Goal: Task Accomplishment & Management: Manage account settings

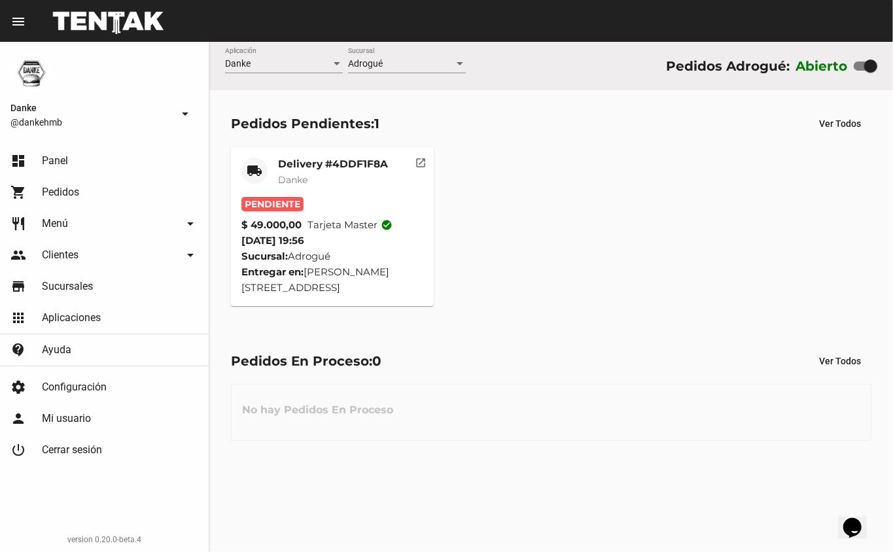
click at [299, 160] on mat-card-title "Delivery #4DDF1F8A" at bounding box center [333, 164] width 110 height 13
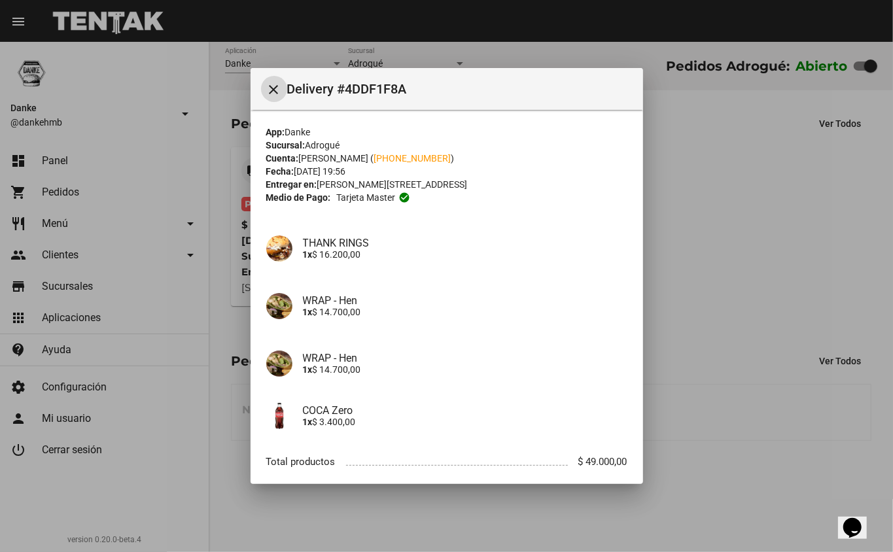
scroll to position [74, 0]
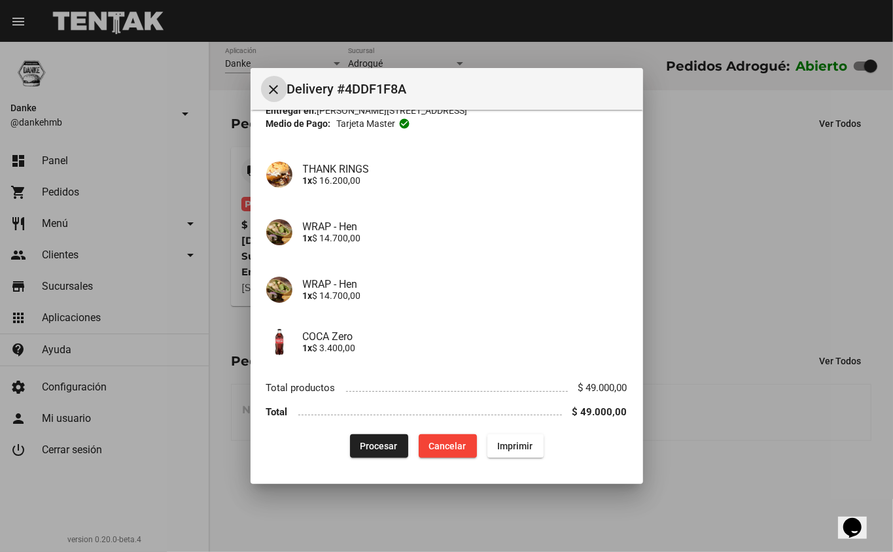
click at [365, 445] on span "Procesar" at bounding box center [378, 446] width 37 height 10
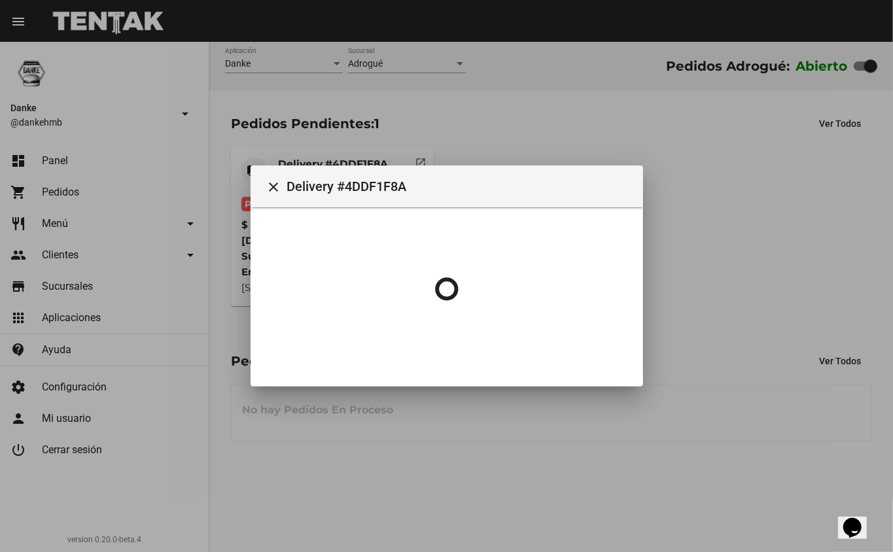
scroll to position [0, 0]
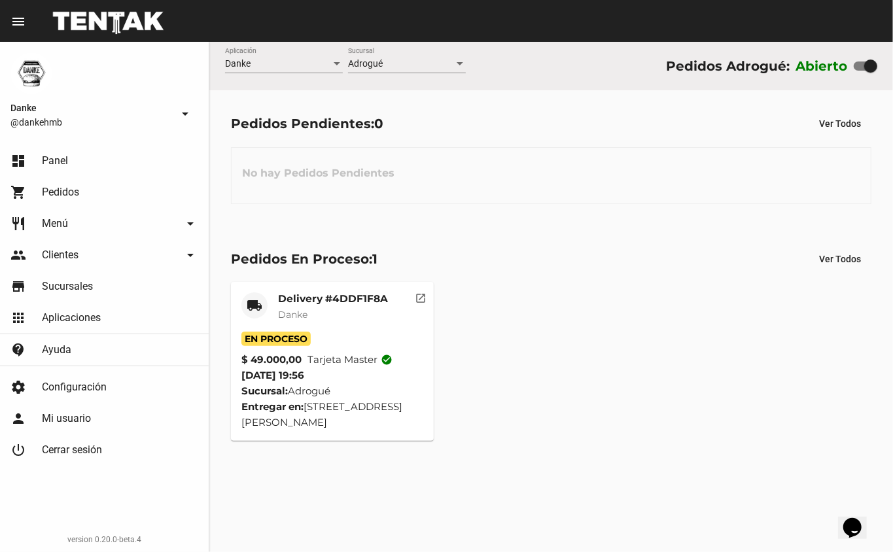
click at [345, 301] on mat-card-title "Delivery #4DDF1F8A" at bounding box center [333, 298] width 110 height 13
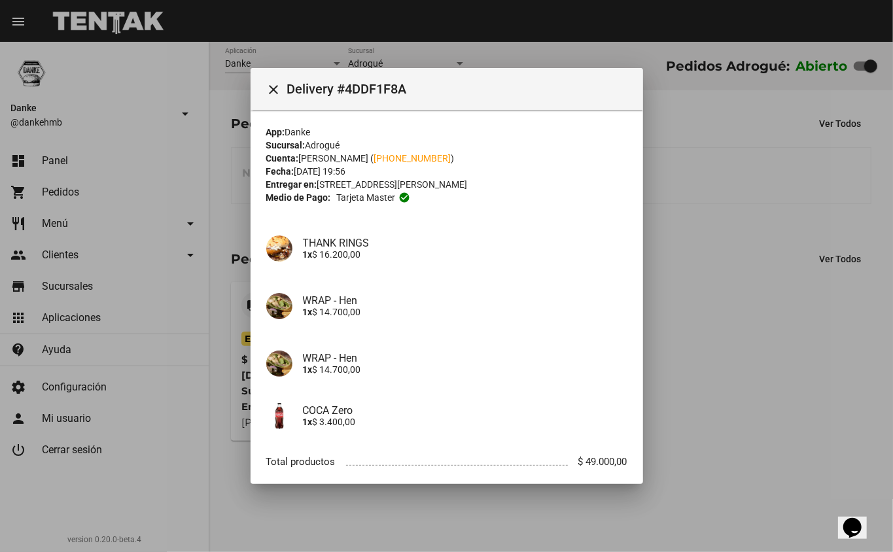
scroll to position [74, 0]
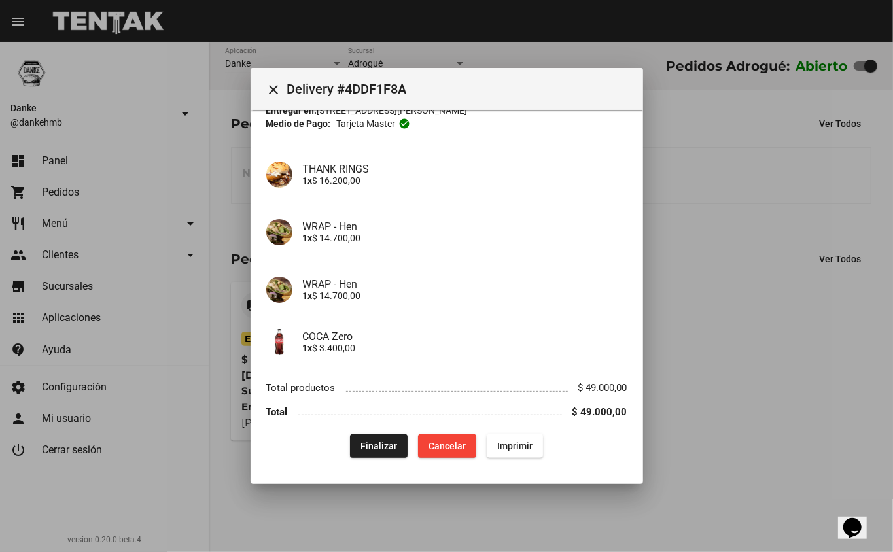
click at [368, 445] on span "Finalizar" at bounding box center [378, 446] width 37 height 10
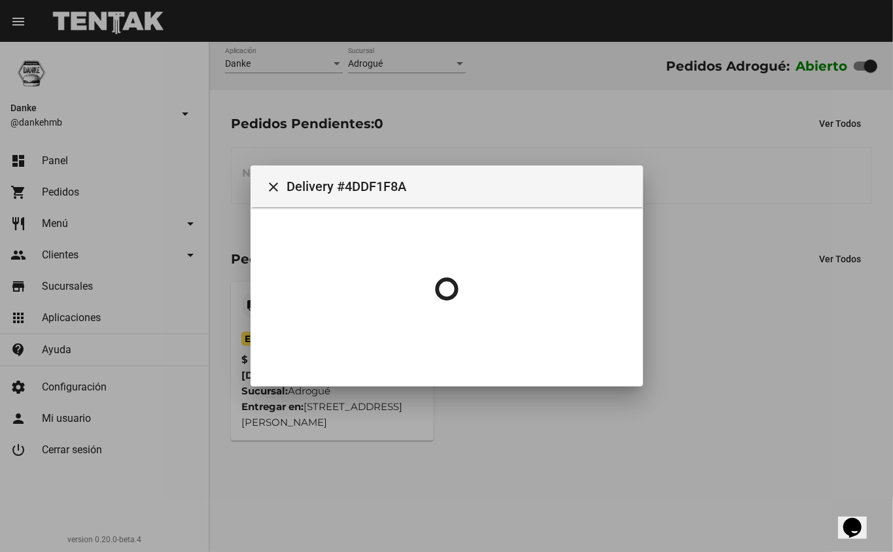
scroll to position [0, 0]
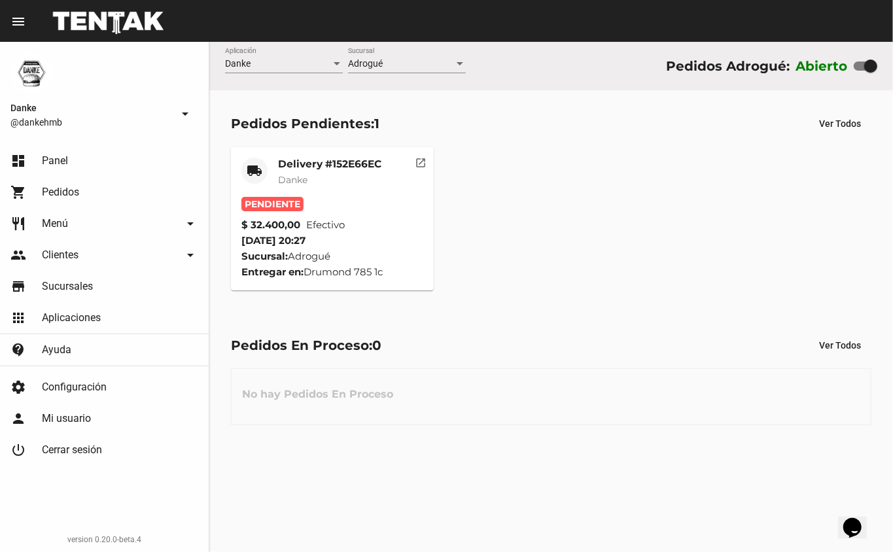
click at [322, 158] on mat-card-title "Delivery #152E66EC" at bounding box center [329, 164] width 103 height 13
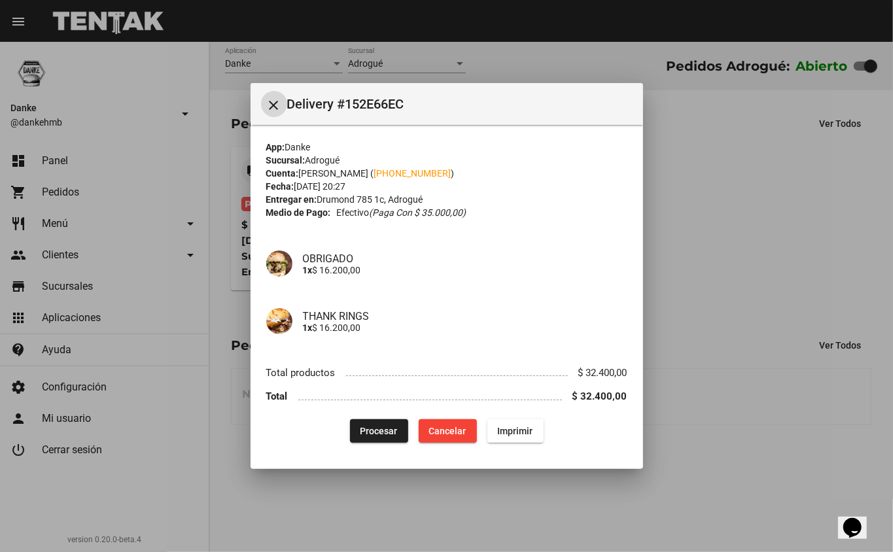
click at [789, 233] on div at bounding box center [446, 276] width 893 height 552
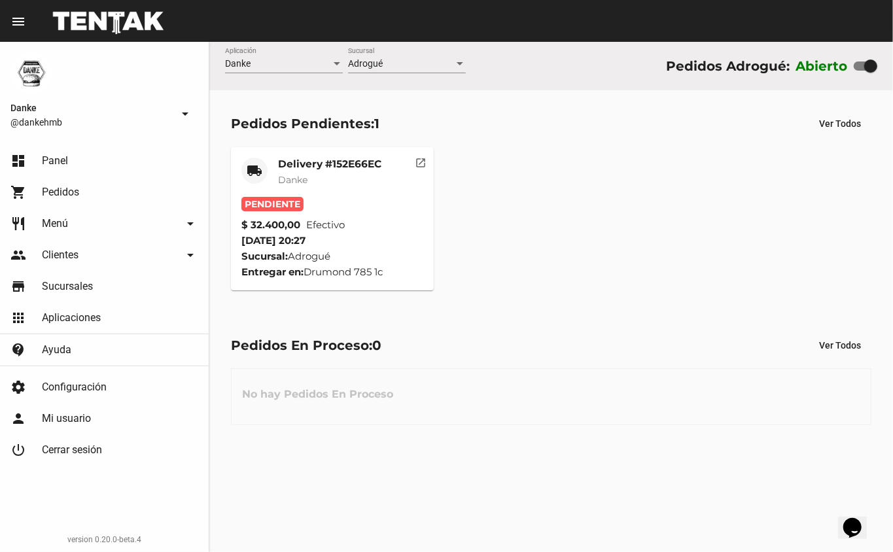
click at [789, 233] on div "local_shipping Delivery #152E66EC Danke Pendiente $ 32.400,00 Efectivo 28/9/25 …" at bounding box center [551, 218] width 652 height 155
click at [335, 161] on mat-card-title "Delivery #152E66EC" at bounding box center [329, 164] width 103 height 13
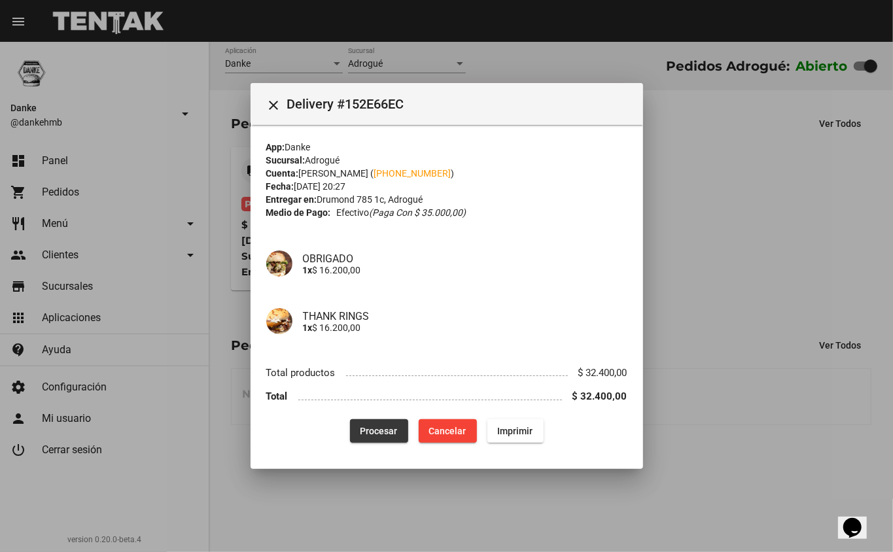
click at [385, 432] on span "Procesar" at bounding box center [378, 431] width 37 height 10
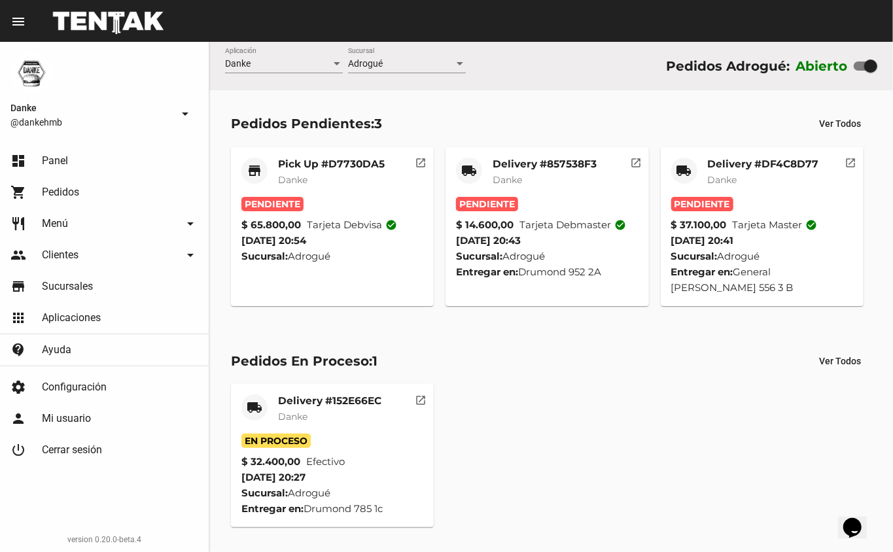
click at [741, 158] on mat-card-title "Delivery #DF4C8D77" at bounding box center [763, 164] width 111 height 13
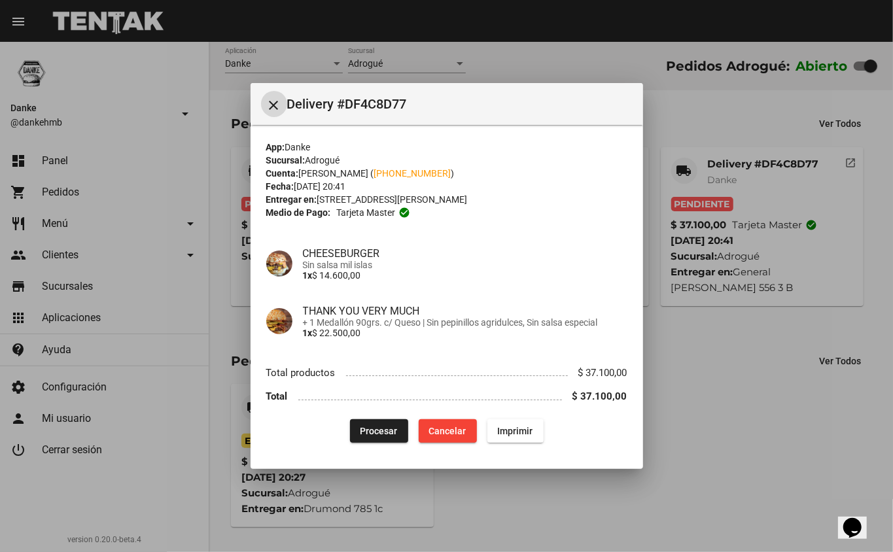
click at [381, 424] on button "Procesar" at bounding box center [379, 431] width 58 height 24
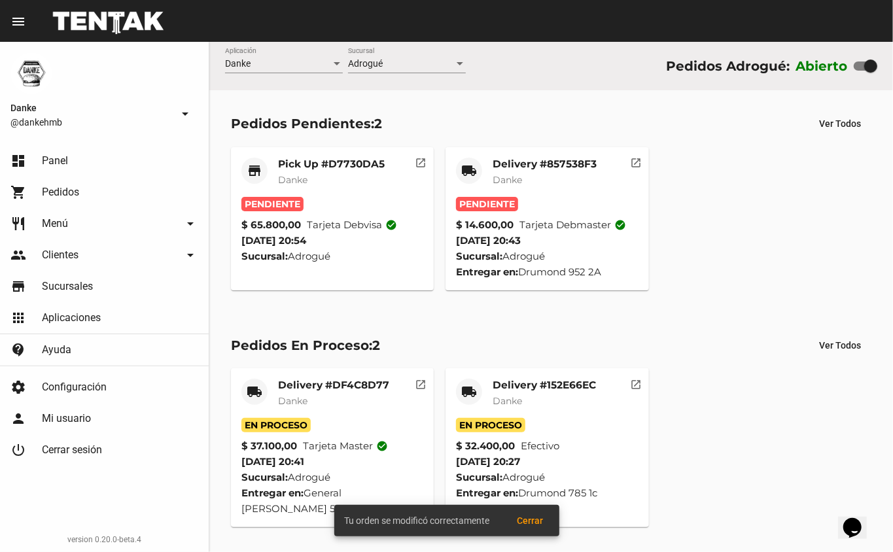
click at [584, 150] on mat-card "local_shipping Delivery #857538F3 Danke Pendiente $ 14.600,00 Tarjeta debmaster…" at bounding box center [546, 218] width 203 height 143
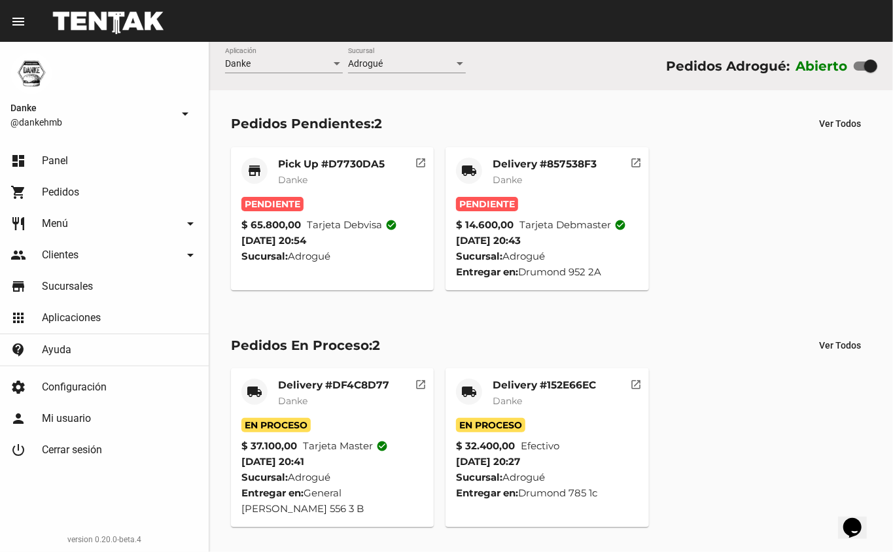
click at [573, 165] on mat-card-title "Delivery #857538F3" at bounding box center [544, 164] width 104 height 13
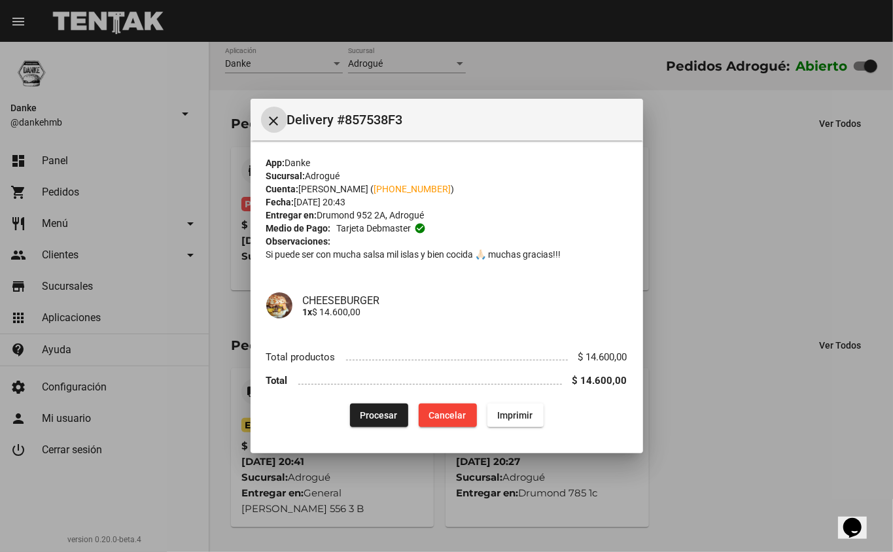
click at [390, 417] on span "Procesar" at bounding box center [378, 415] width 37 height 10
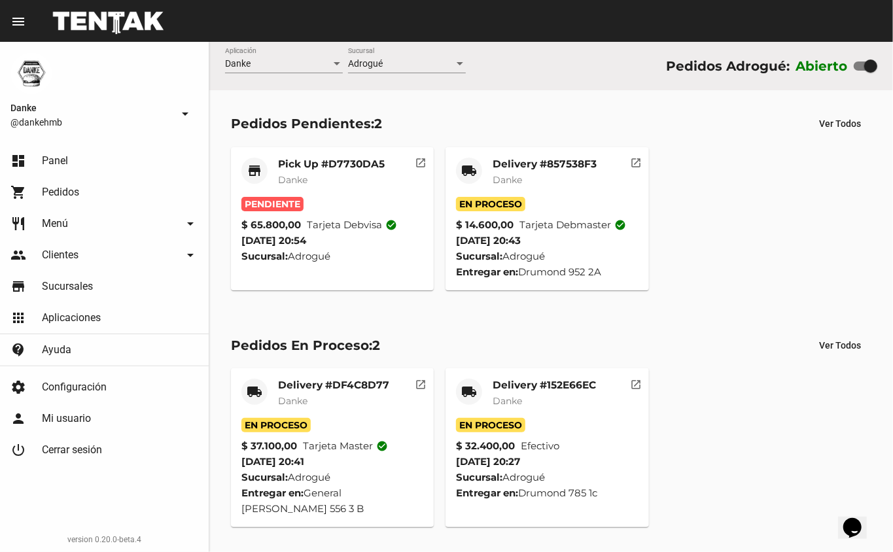
click at [314, 163] on mat-card-title "Pick Up #D7730DA5" at bounding box center [331, 164] width 107 height 13
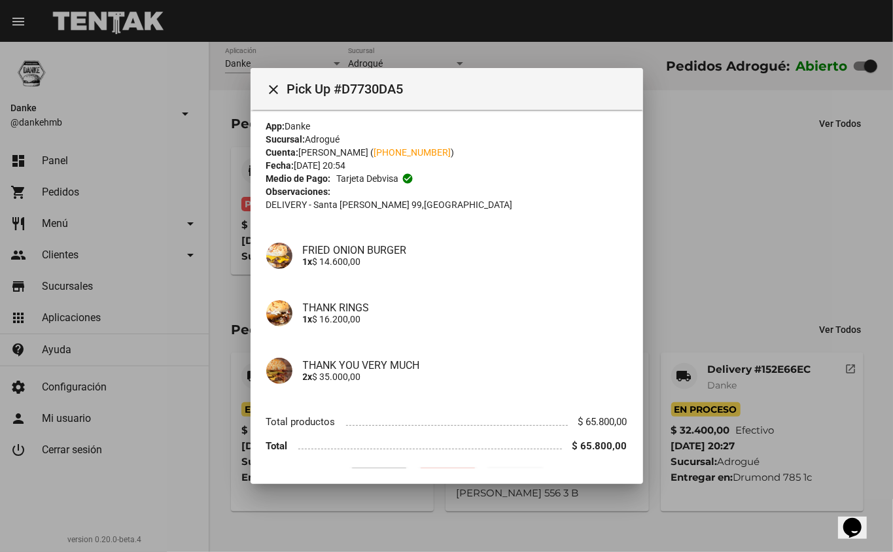
scroll to position [24, 0]
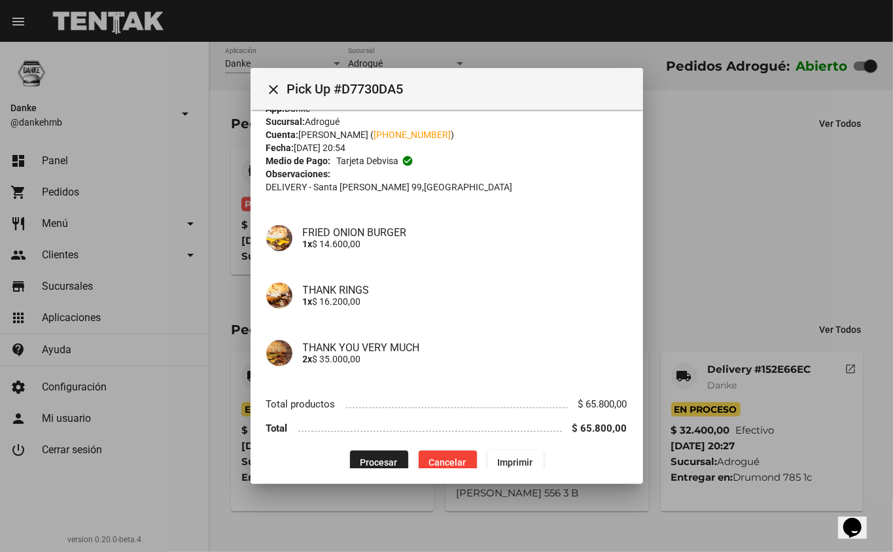
click at [373, 454] on button "Procesar" at bounding box center [379, 463] width 58 height 24
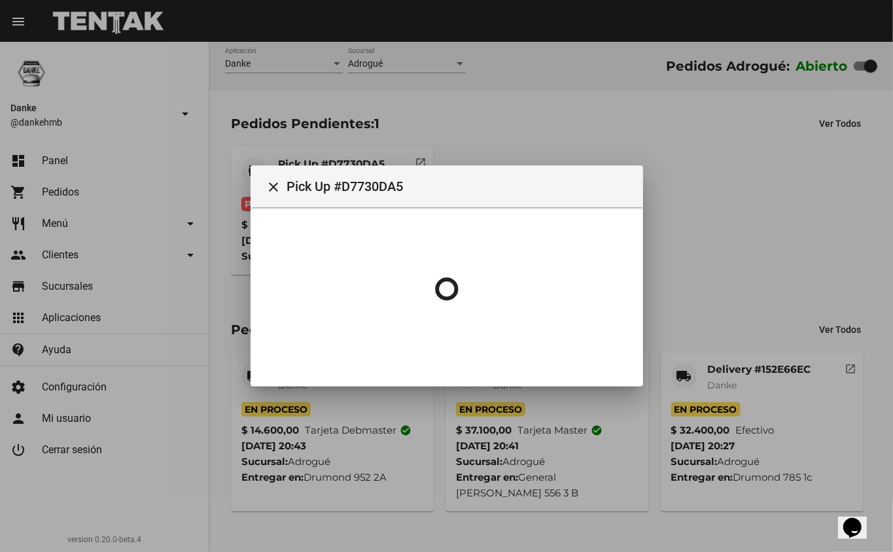
scroll to position [0, 0]
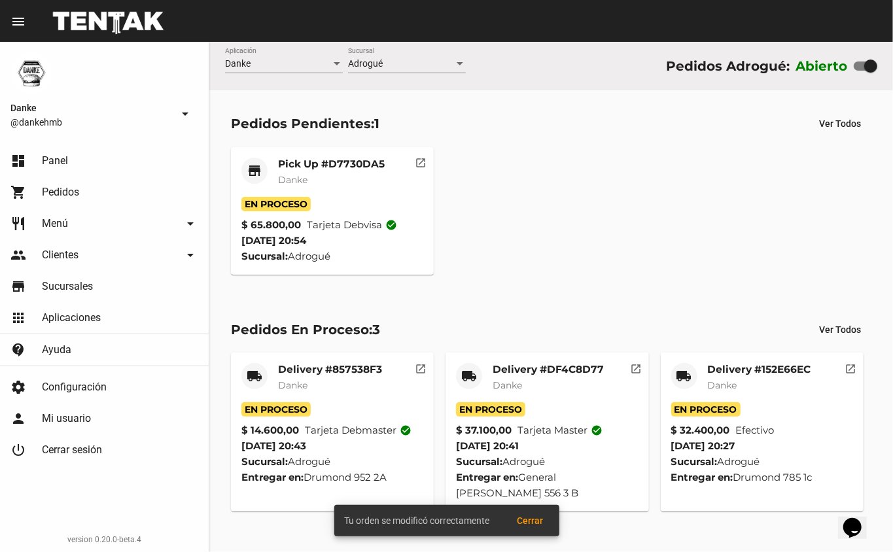
click at [302, 160] on mat-card-title "Pick Up #D7730DA5" at bounding box center [331, 164] width 107 height 13
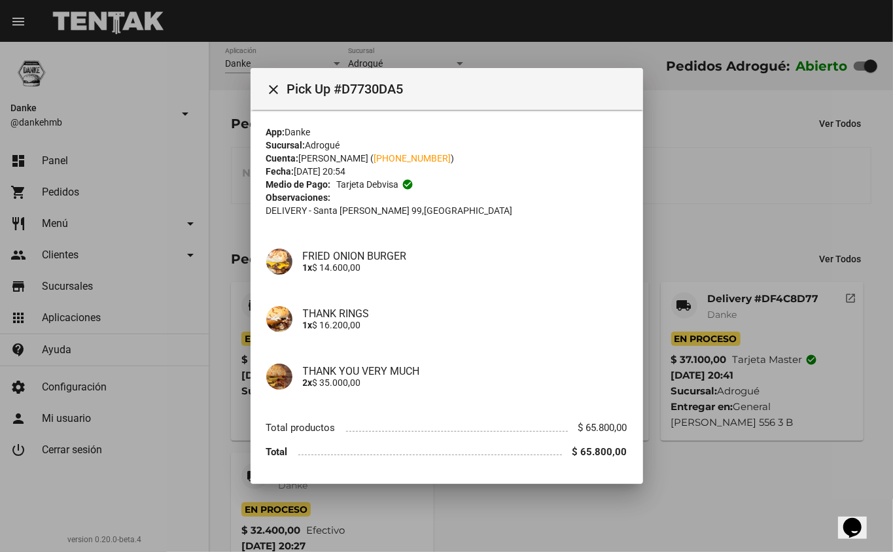
scroll to position [40, 0]
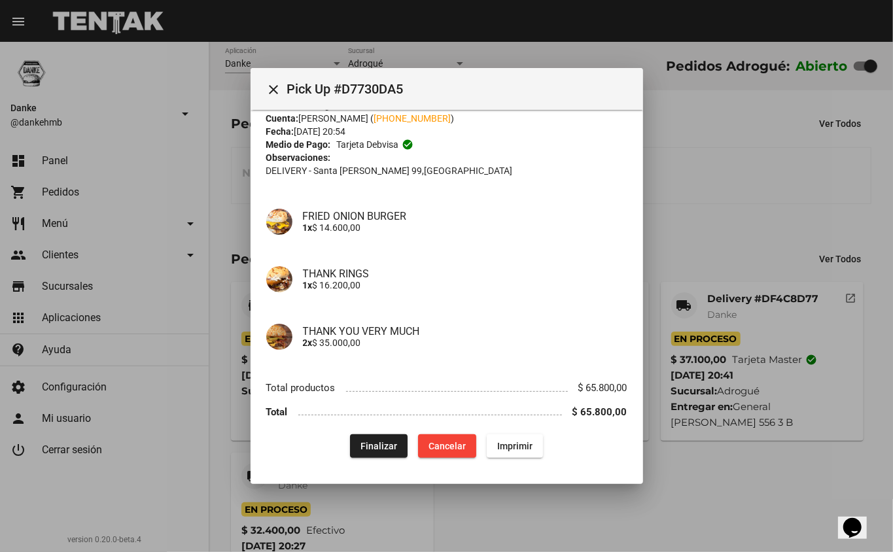
click at [564, 549] on div at bounding box center [446, 276] width 893 height 552
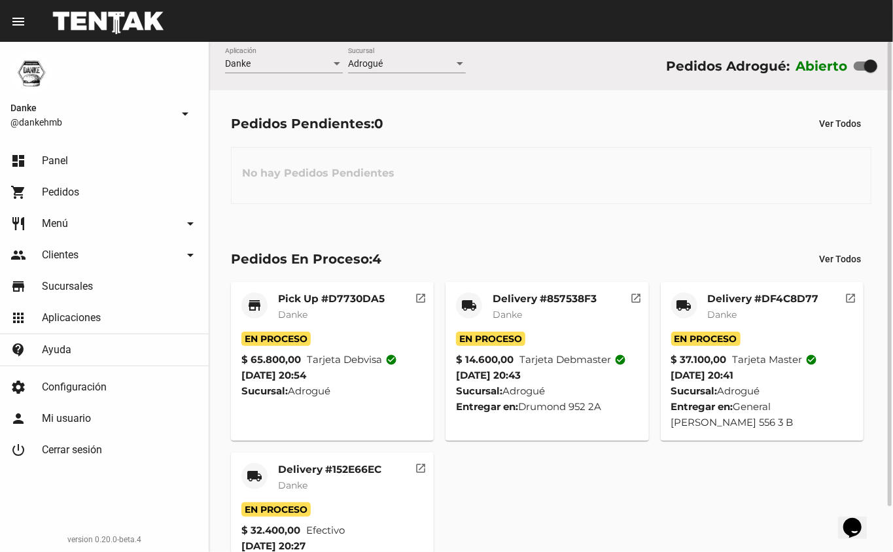
click at [349, 463] on mat-card-title "Delivery #152E66EC" at bounding box center [329, 469] width 103 height 13
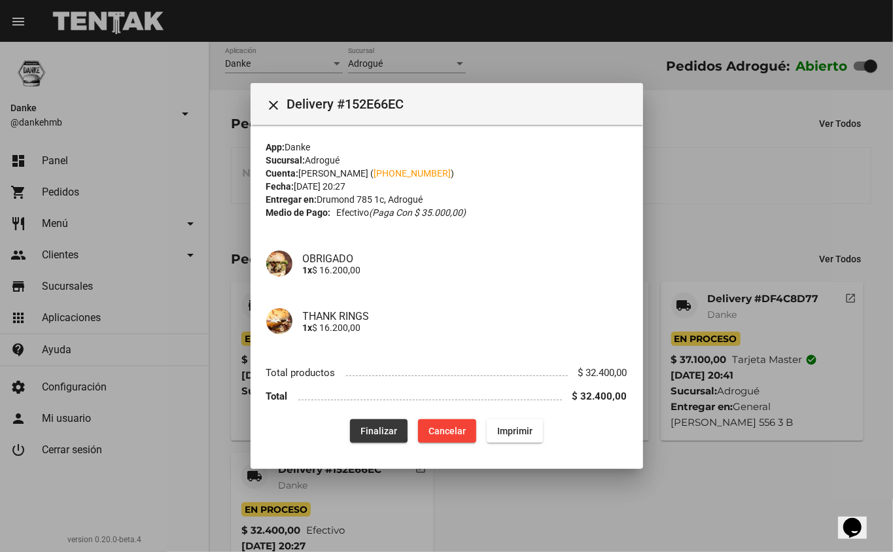
click at [366, 426] on span "Finalizar" at bounding box center [378, 431] width 37 height 10
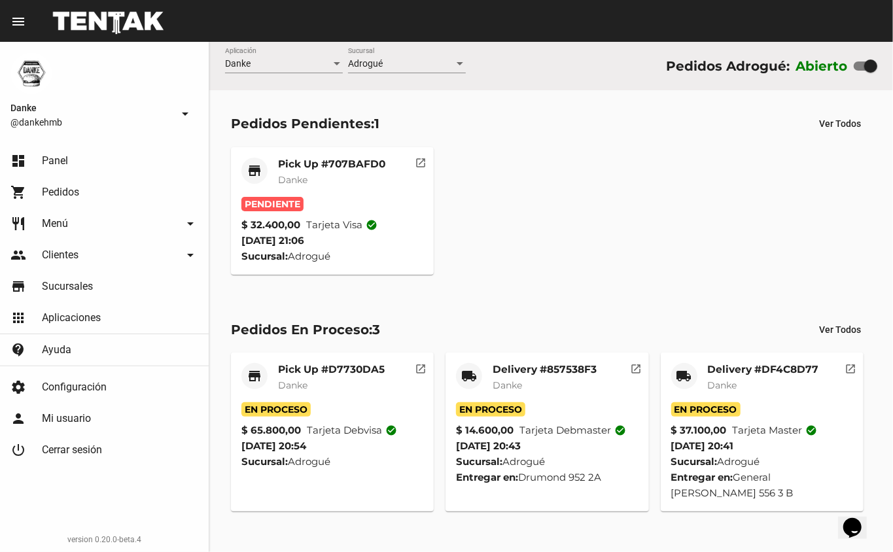
click at [375, 163] on mat-card-title "Pick Up #707BAFD0" at bounding box center [331, 164] width 107 height 13
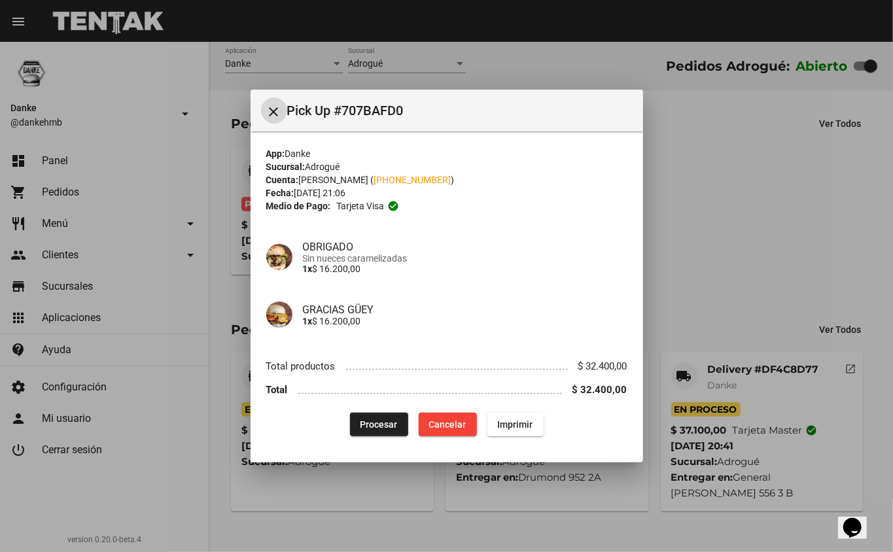
click at [387, 422] on span "Procesar" at bounding box center [378, 424] width 37 height 10
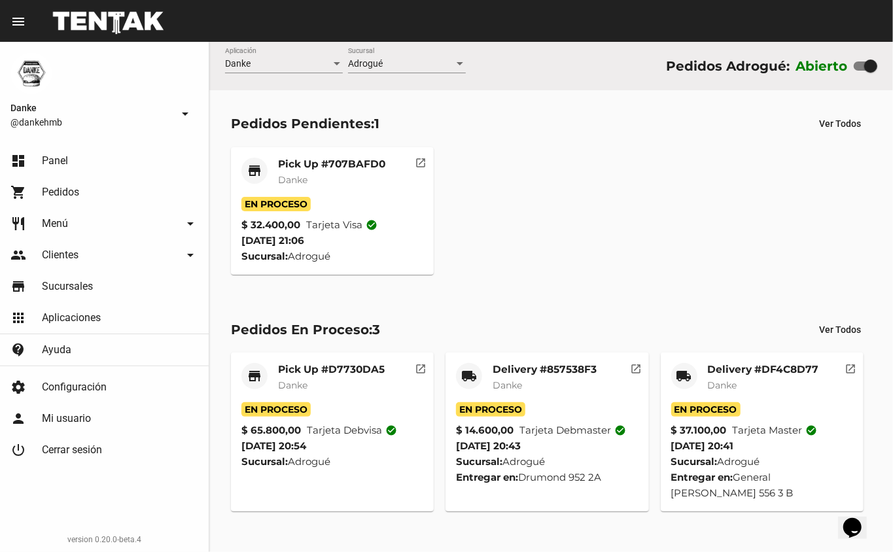
click at [736, 370] on mat-card-title "Delivery #DF4C8D77" at bounding box center [763, 369] width 111 height 13
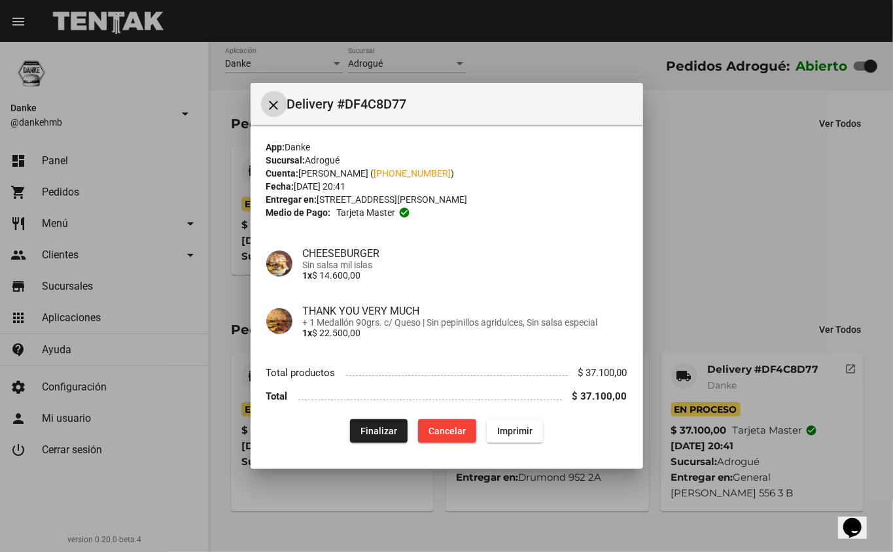
click at [377, 435] on span "Finalizar" at bounding box center [378, 431] width 37 height 10
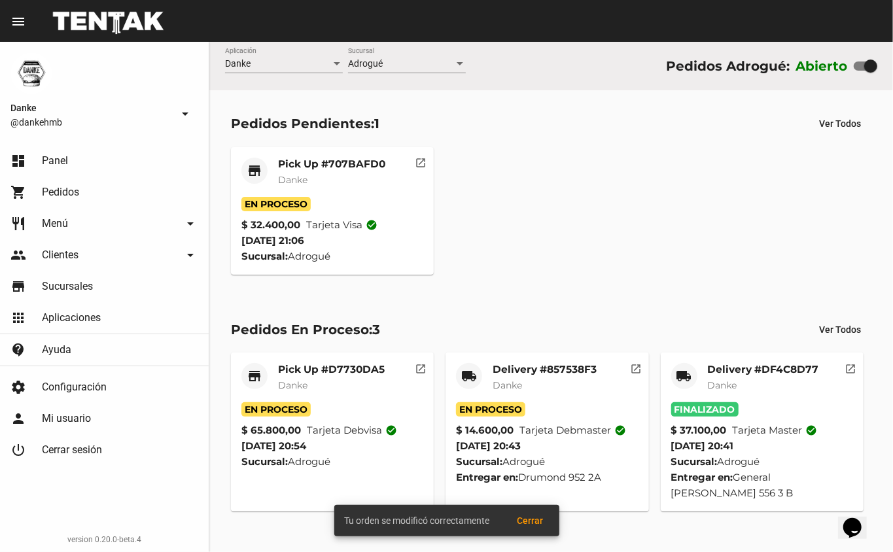
click at [547, 370] on mat-card-title "Delivery #857538F3" at bounding box center [544, 369] width 104 height 13
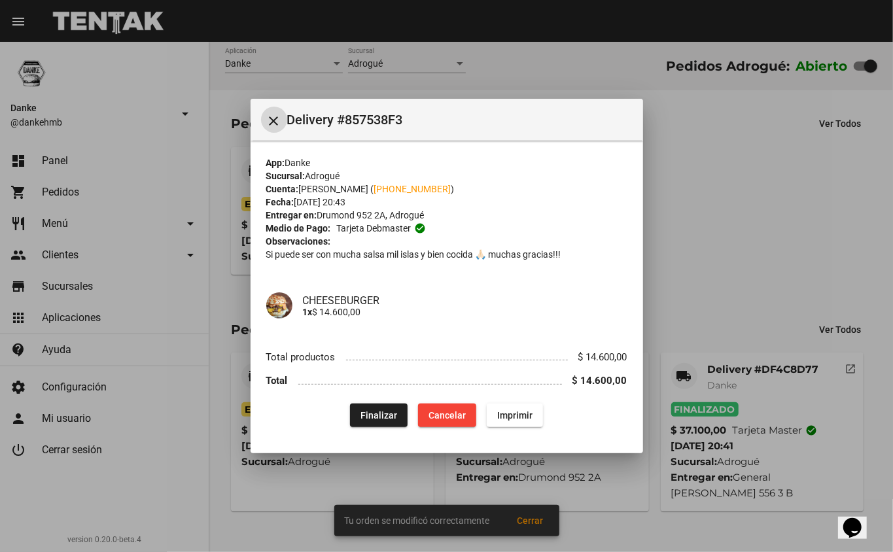
click at [369, 403] on button "Finalizar" at bounding box center [379, 415] width 58 height 24
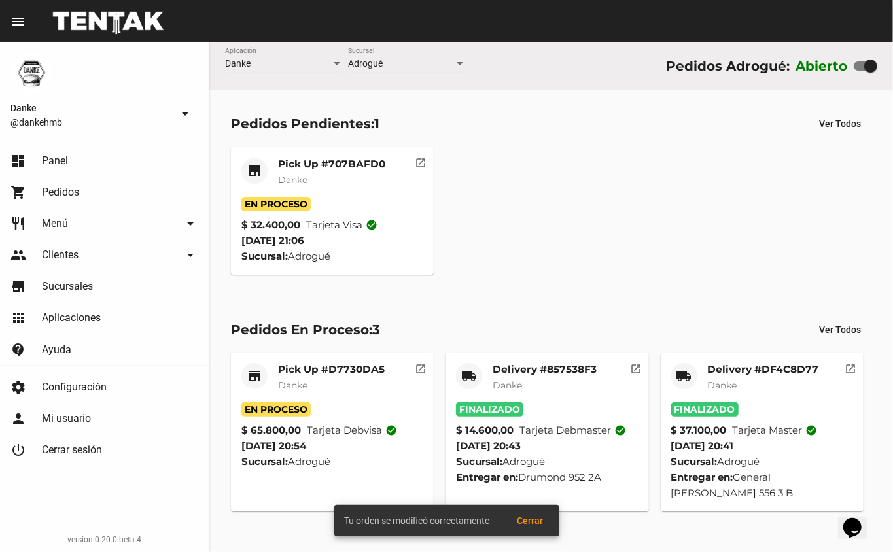
click at [343, 366] on mat-card-title "Pick Up #D7730DA5" at bounding box center [331, 369] width 107 height 13
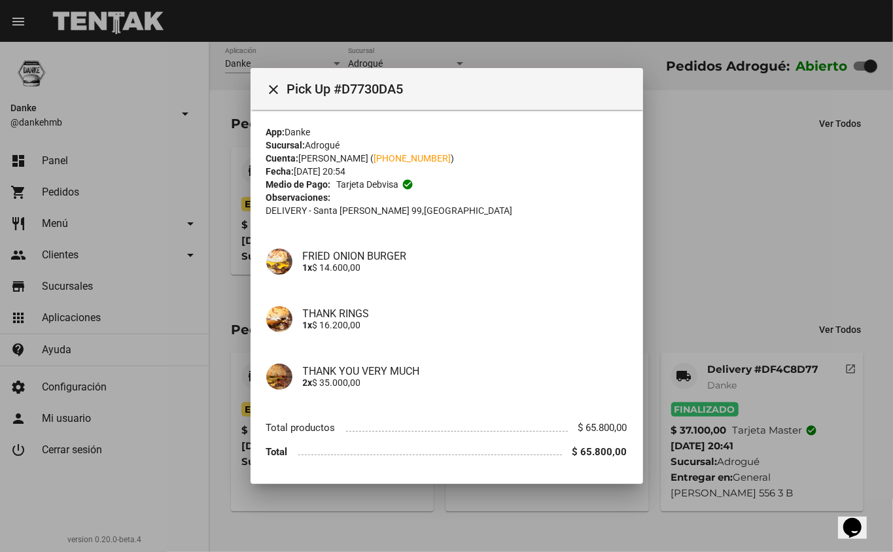
scroll to position [40, 0]
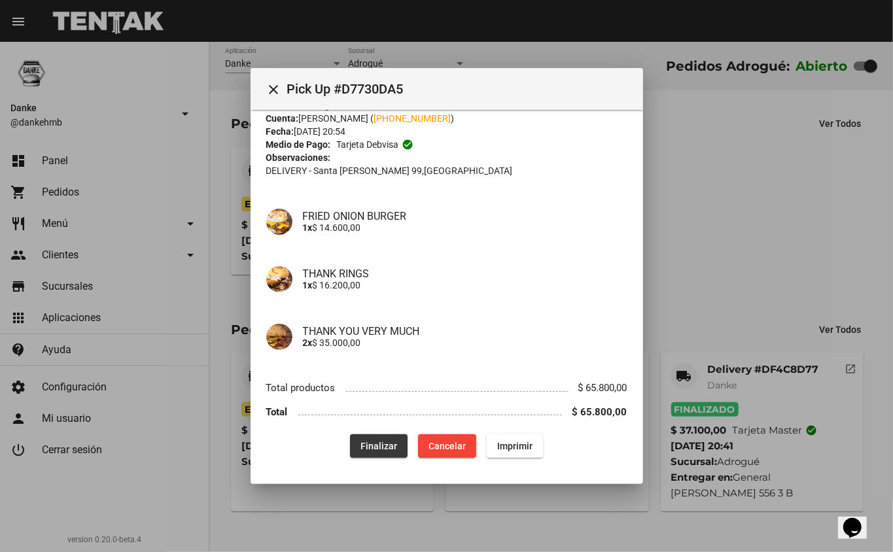
click at [377, 451] on span "Finalizar" at bounding box center [378, 446] width 37 height 10
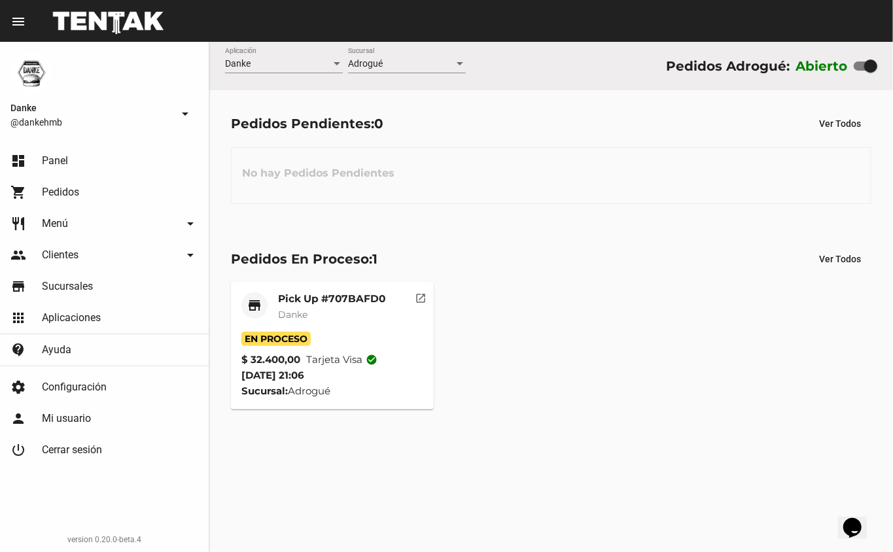
click at [53, 170] on link "dashboard Panel" at bounding box center [104, 160] width 209 height 31
click at [102, 155] on link "dashboard Panel" at bounding box center [104, 160] width 209 height 31
click at [71, 197] on span "Pedidos" at bounding box center [60, 192] width 37 height 13
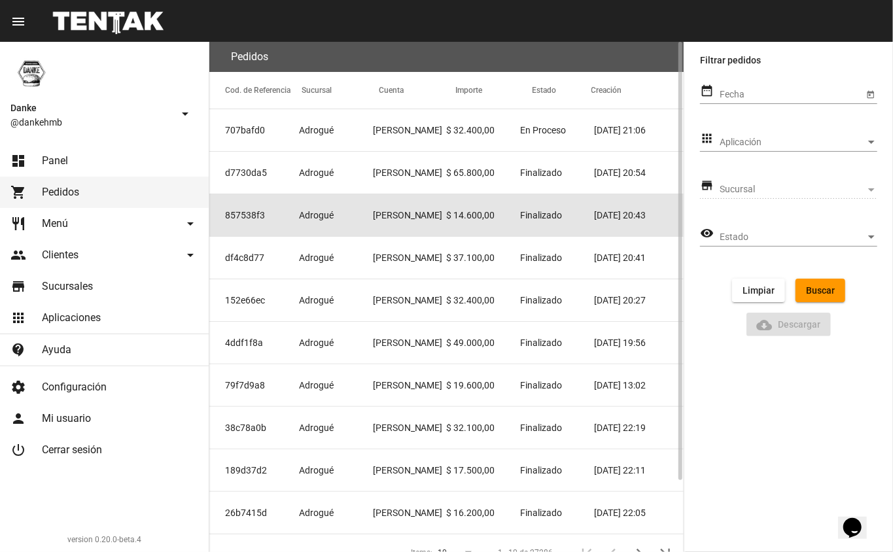
click at [286, 215] on mat-cell "857538f3" at bounding box center [254, 215] width 90 height 42
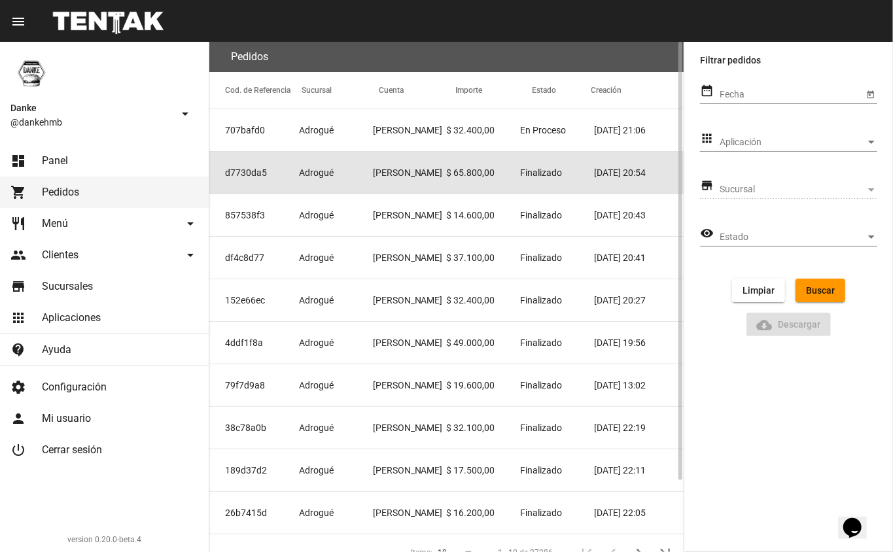
click at [320, 184] on mat-cell "Adrogué" at bounding box center [336, 173] width 74 height 42
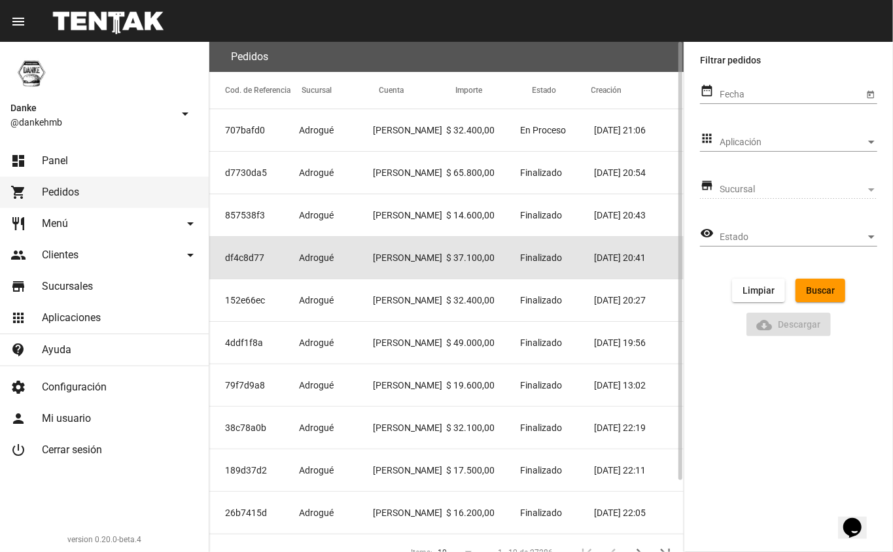
click at [346, 273] on mat-cell "Adrogué" at bounding box center [336, 258] width 74 height 42
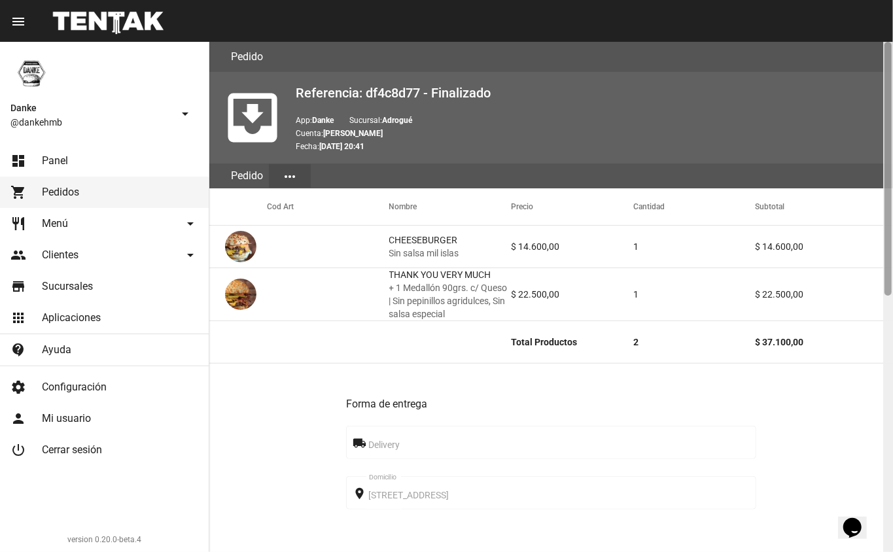
scroll to position [510, 0]
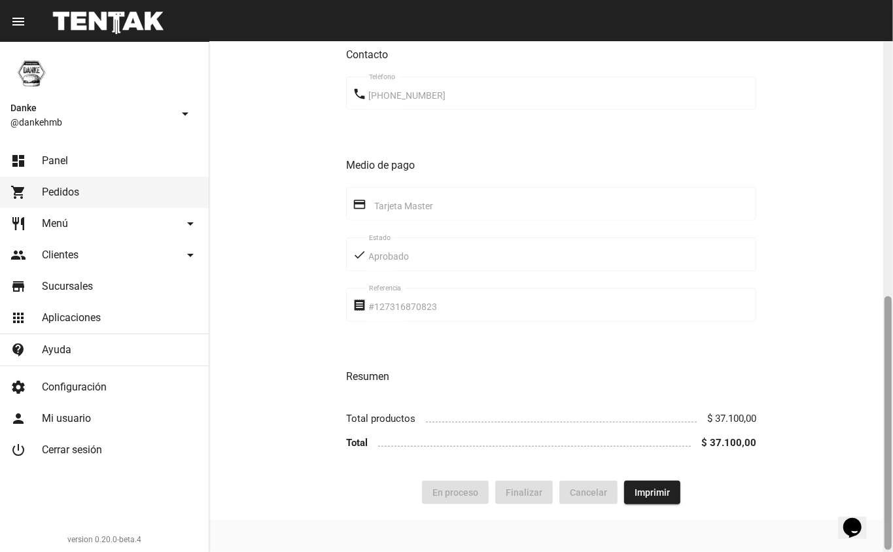
drag, startPoint x: 883, startPoint y: 211, endPoint x: 883, endPoint y: 222, distance: 11.8
click at [883, 221] on div at bounding box center [888, 297] width 10 height 510
click at [889, 310] on div at bounding box center [887, 423] width 7 height 254
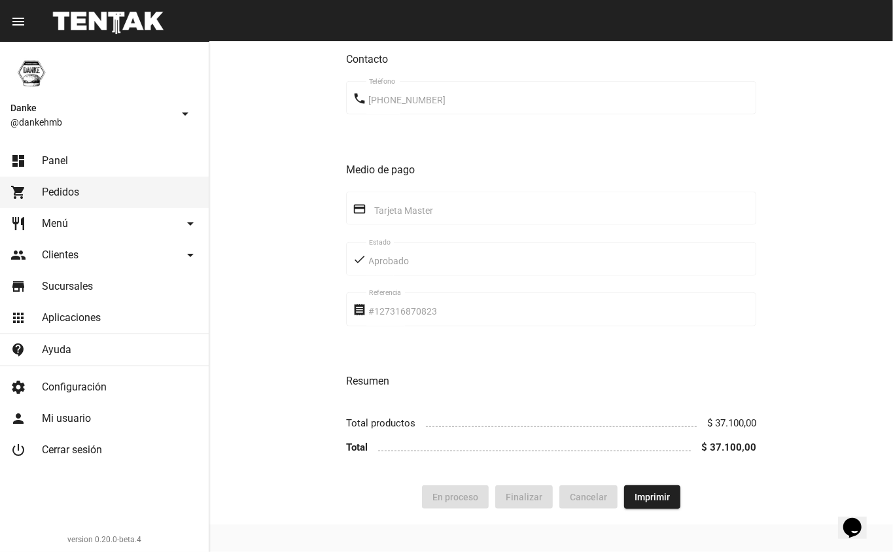
click at [54, 153] on link "dashboard Panel" at bounding box center [104, 160] width 209 height 31
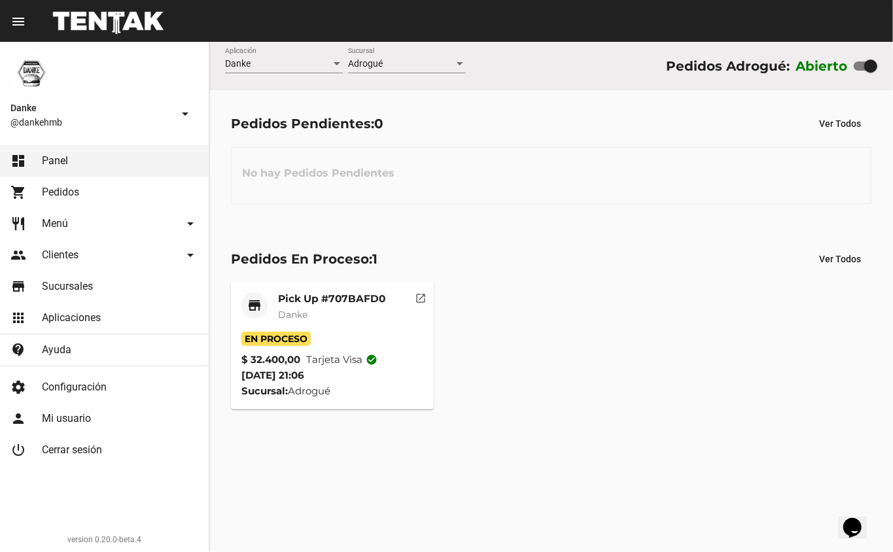
click at [408, 306] on mat-card-header "store Pick Up #707BAFD0 Danke" at bounding box center [332, 311] width 182 height 39
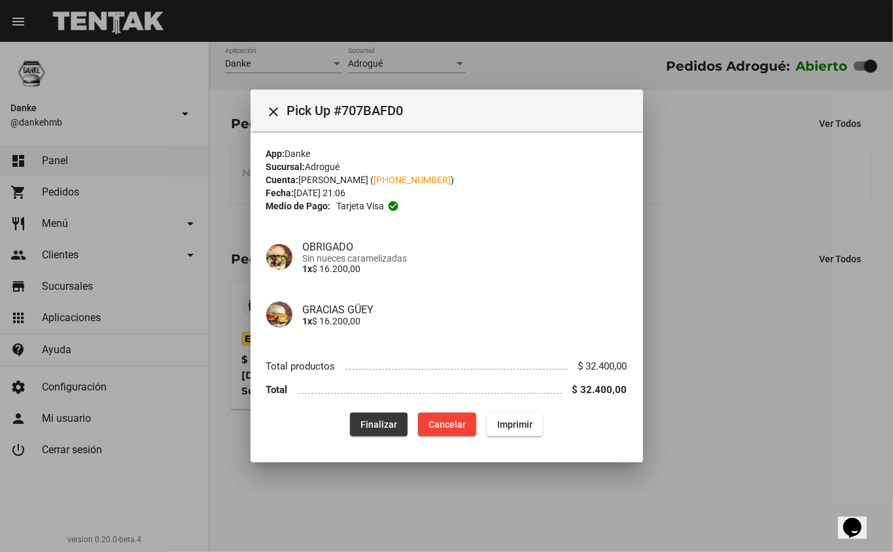
click at [371, 427] on span "Finalizar" at bounding box center [378, 424] width 37 height 10
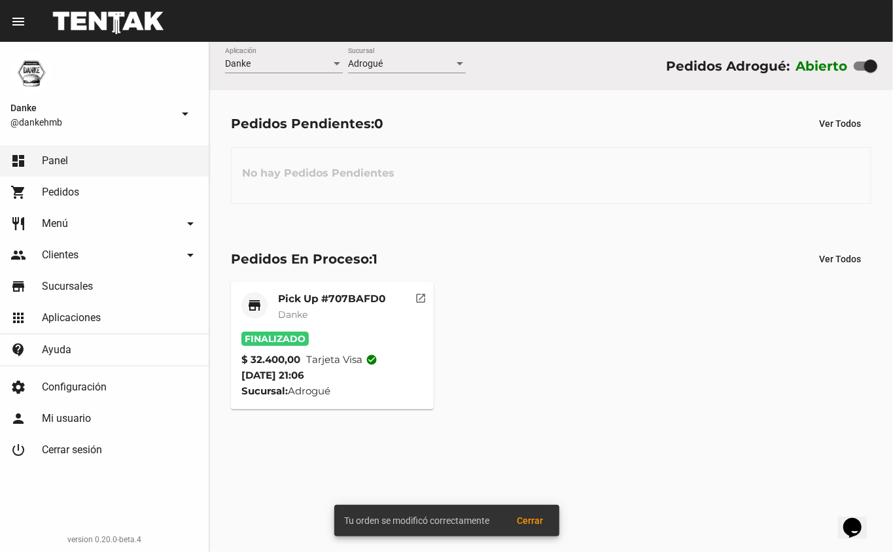
click at [538, 243] on div "Pedidos En Proceso: 1 Ver Todos store Pick Up #707BAFD0 Danke Finalizado $ 32.4…" at bounding box center [550, 328] width 683 height 205
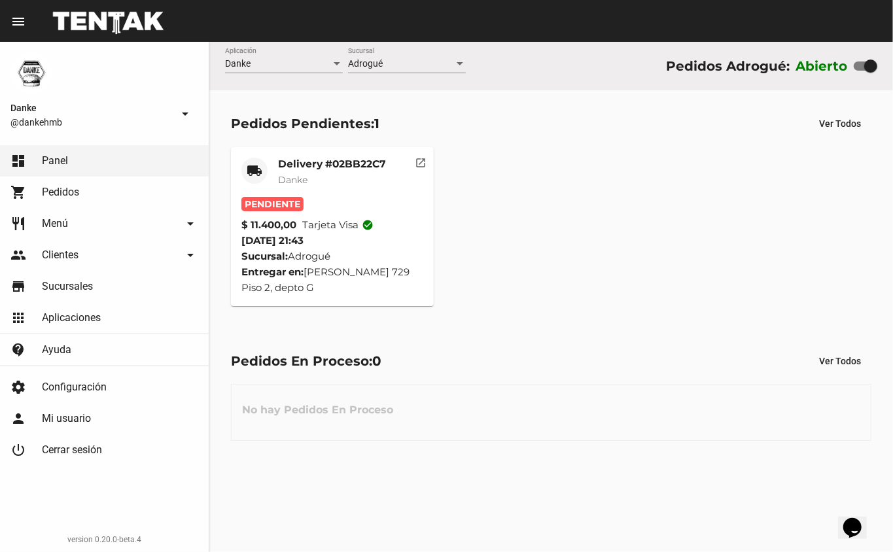
click at [322, 162] on mat-card-title "Delivery #02BB22C7" at bounding box center [332, 164] width 108 height 13
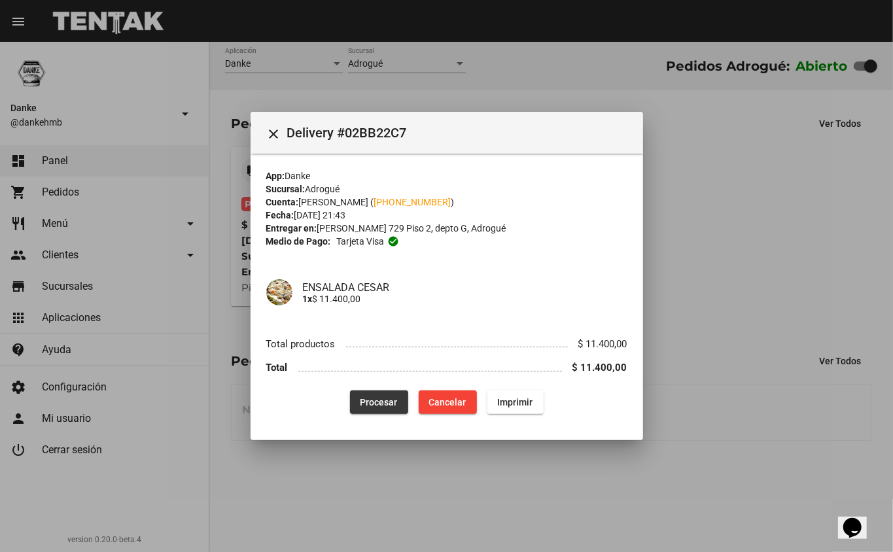
click at [383, 400] on span "Procesar" at bounding box center [378, 402] width 37 height 10
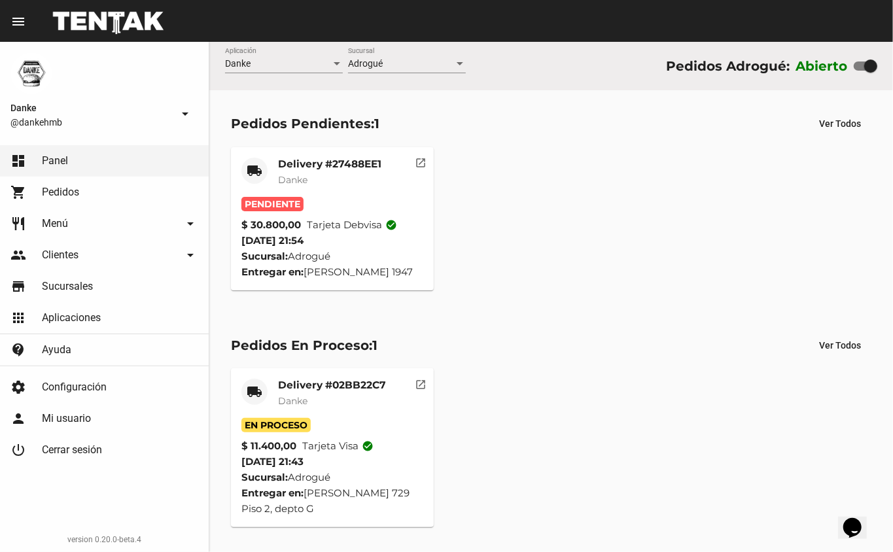
click at [343, 165] on mat-card-title "Delivery #27488EE1" at bounding box center [329, 164] width 103 height 13
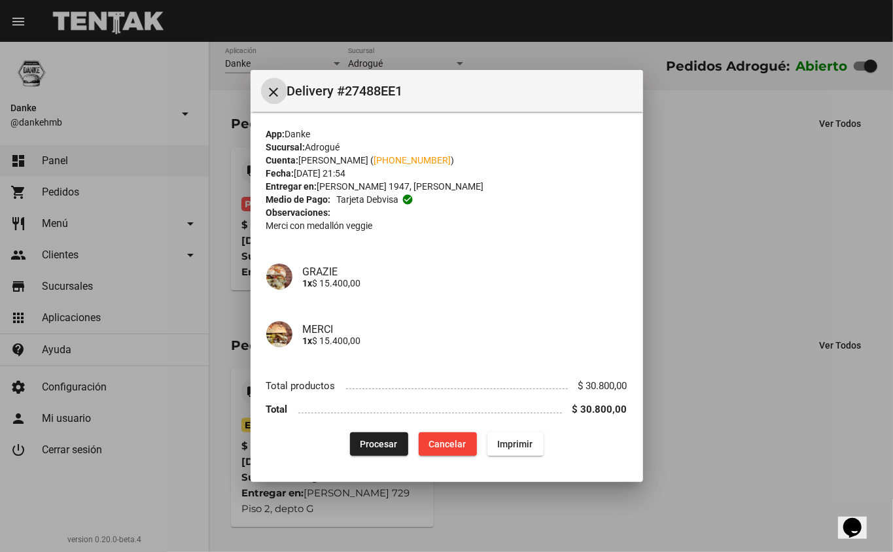
click at [399, 450] on button "Procesar" at bounding box center [379, 444] width 58 height 24
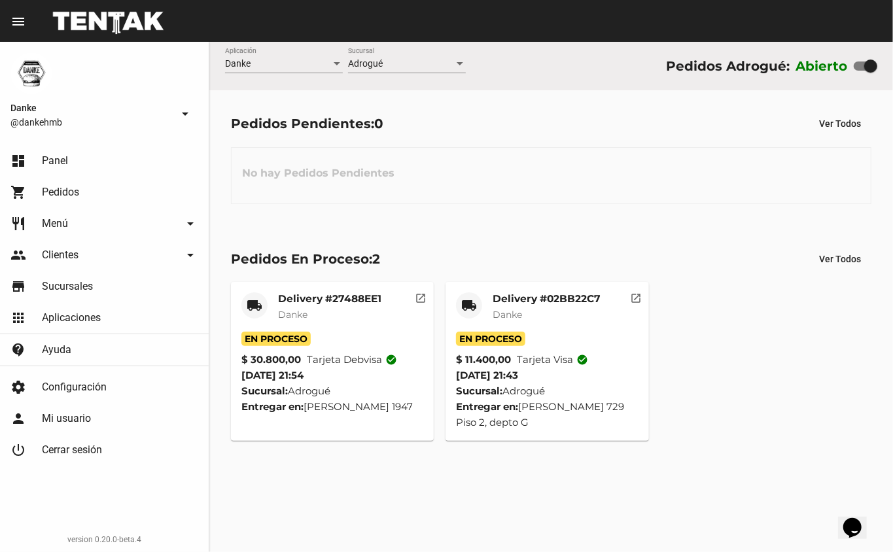
click at [354, 296] on mat-card-title "Delivery #27488EE1" at bounding box center [329, 298] width 103 height 13
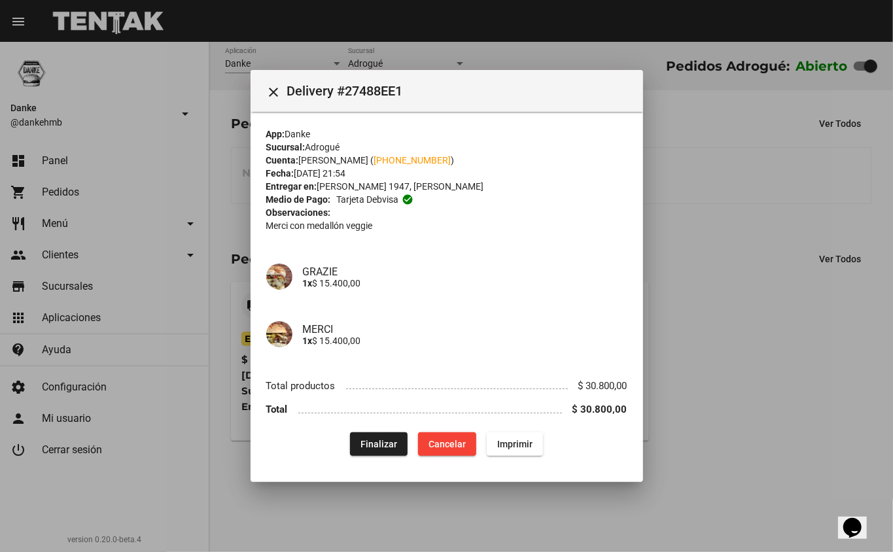
click at [683, 252] on div at bounding box center [446, 276] width 893 height 552
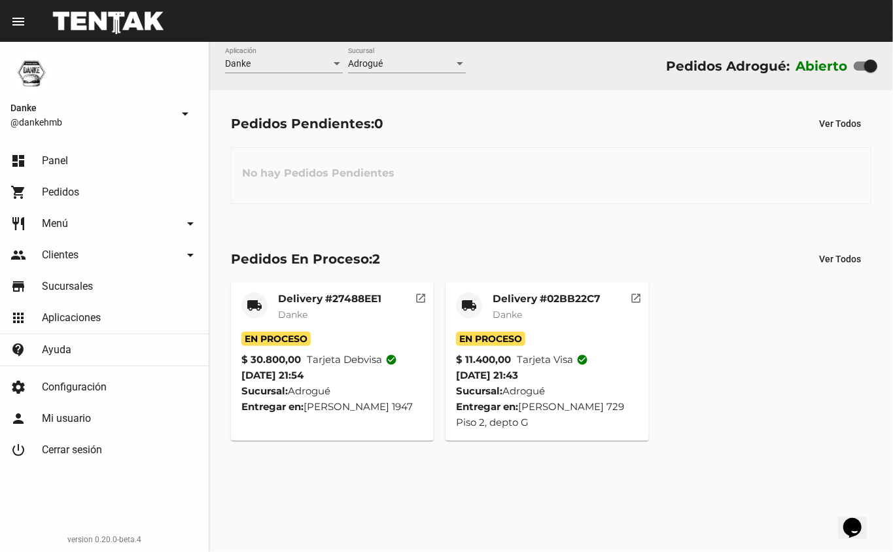
click at [534, 306] on div "Delivery #02BB22C7 Danke" at bounding box center [546, 311] width 108 height 39
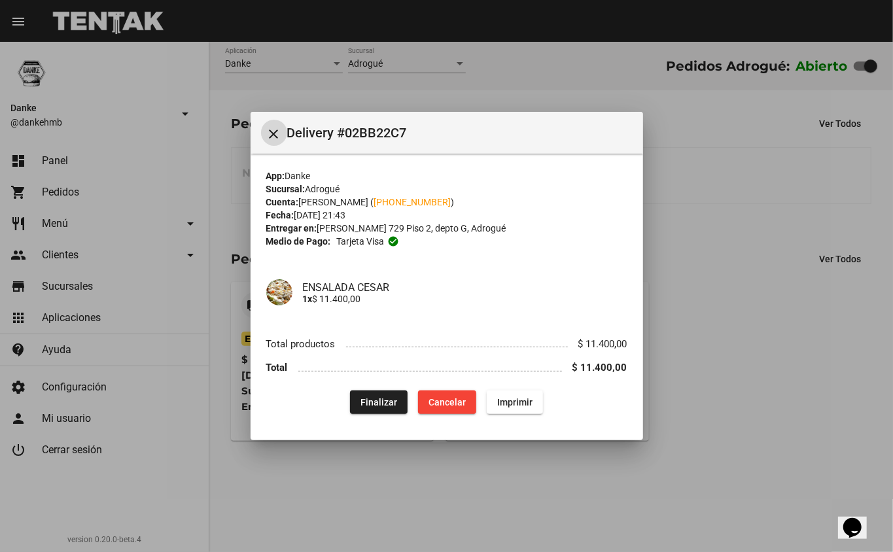
click at [534, 306] on div "ENSALADA CESAR 1x $ 11.400,00" at bounding box center [446, 293] width 361 height 58
click at [723, 226] on div at bounding box center [446, 276] width 893 height 552
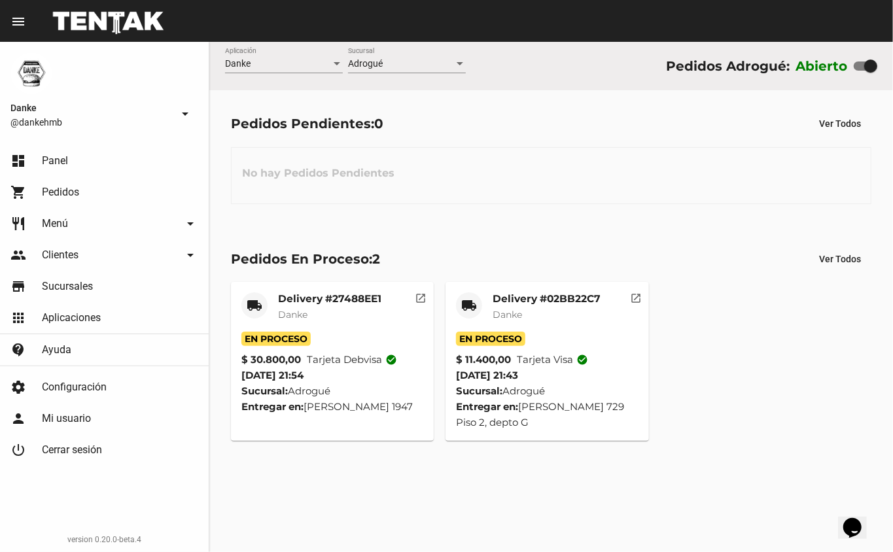
click at [351, 300] on mat-card-title "Delivery #27488EE1" at bounding box center [329, 298] width 103 height 13
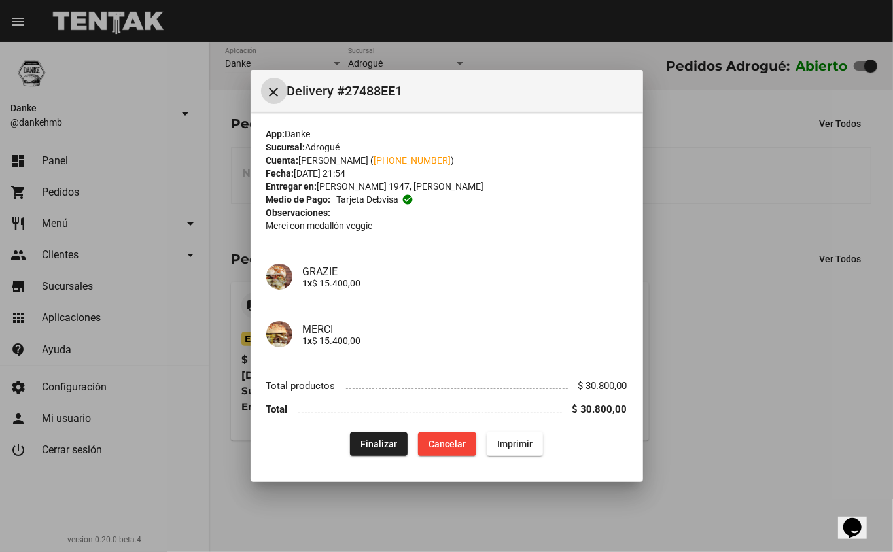
click at [387, 445] on span "Finalizar" at bounding box center [378, 444] width 37 height 10
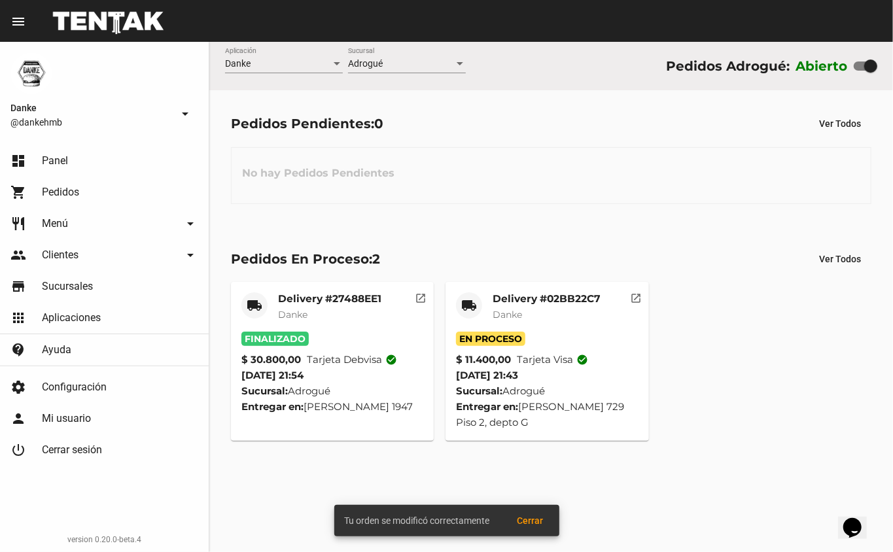
click at [723, 267] on div "Pedidos En Proceso: 2 Ver Todos" at bounding box center [551, 259] width 640 height 24
click at [574, 304] on mat-card-title "Delivery #02BB22C7" at bounding box center [546, 298] width 108 height 13
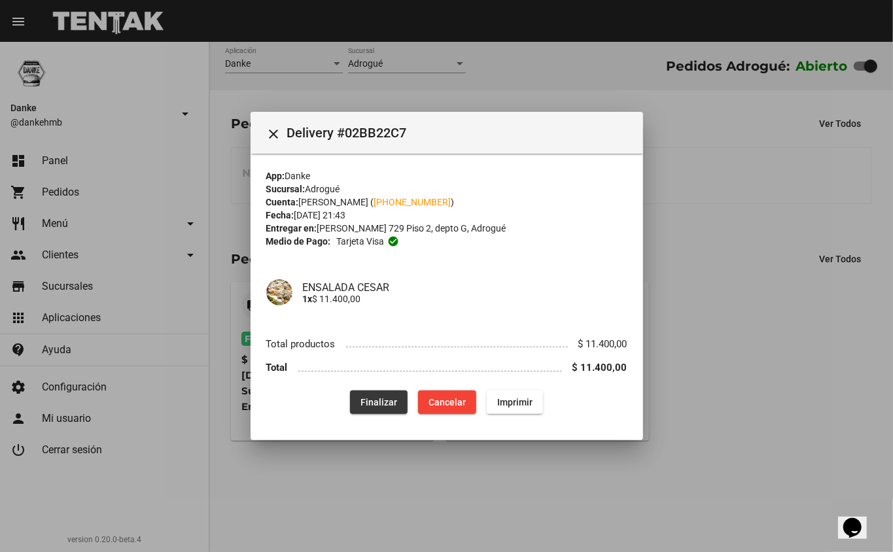
click at [396, 402] on span "Finalizar" at bounding box center [378, 402] width 37 height 10
